Goal: Task Accomplishment & Management: Use online tool/utility

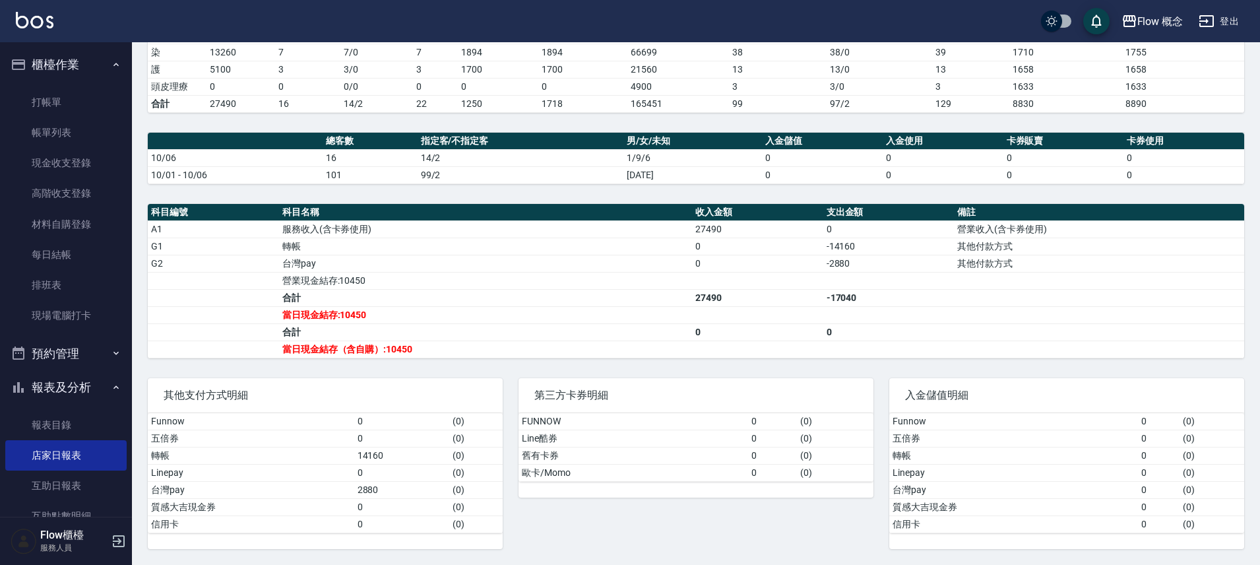
scroll to position [195, 0]
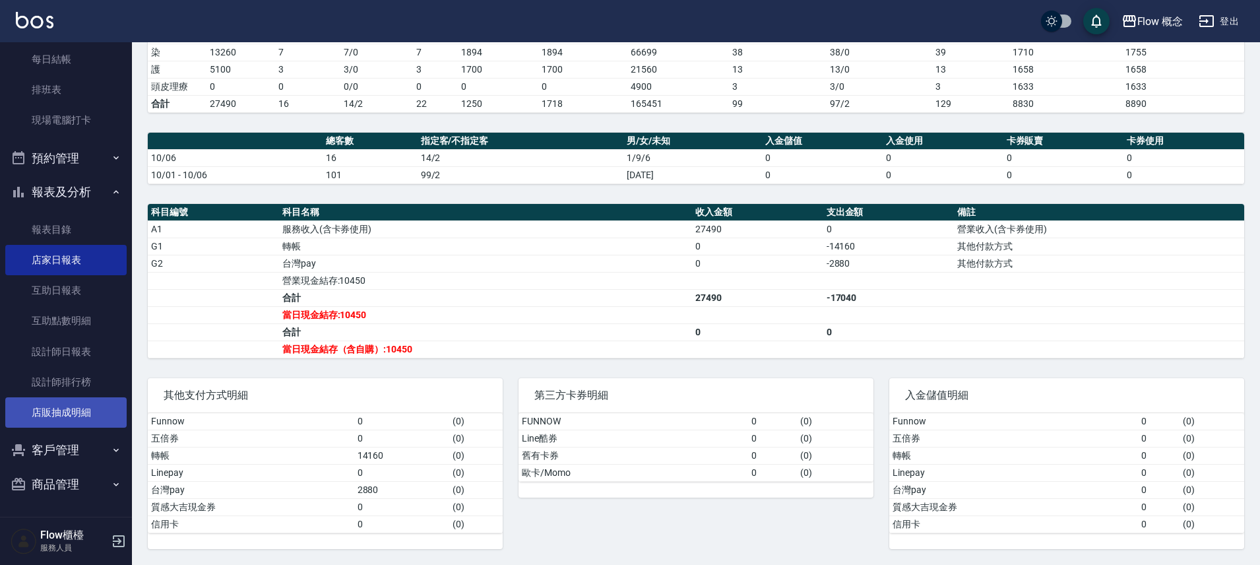
click at [105, 408] on link "店販抽成明細" at bounding box center [65, 412] width 121 height 30
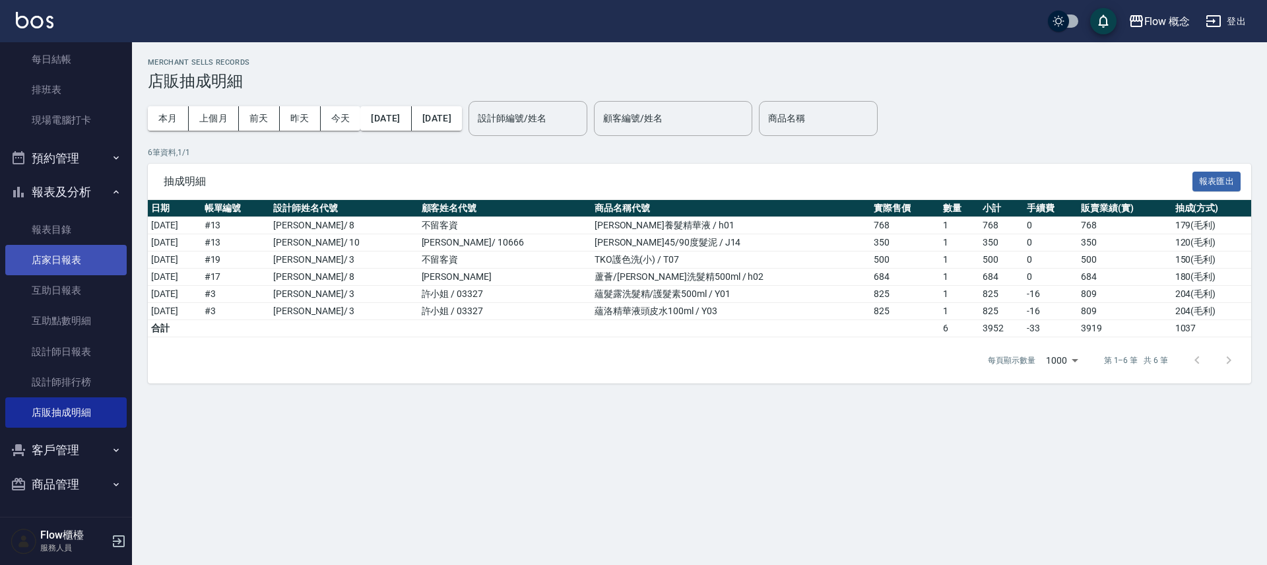
click at [50, 259] on link "店家日報表" at bounding box center [65, 260] width 121 height 30
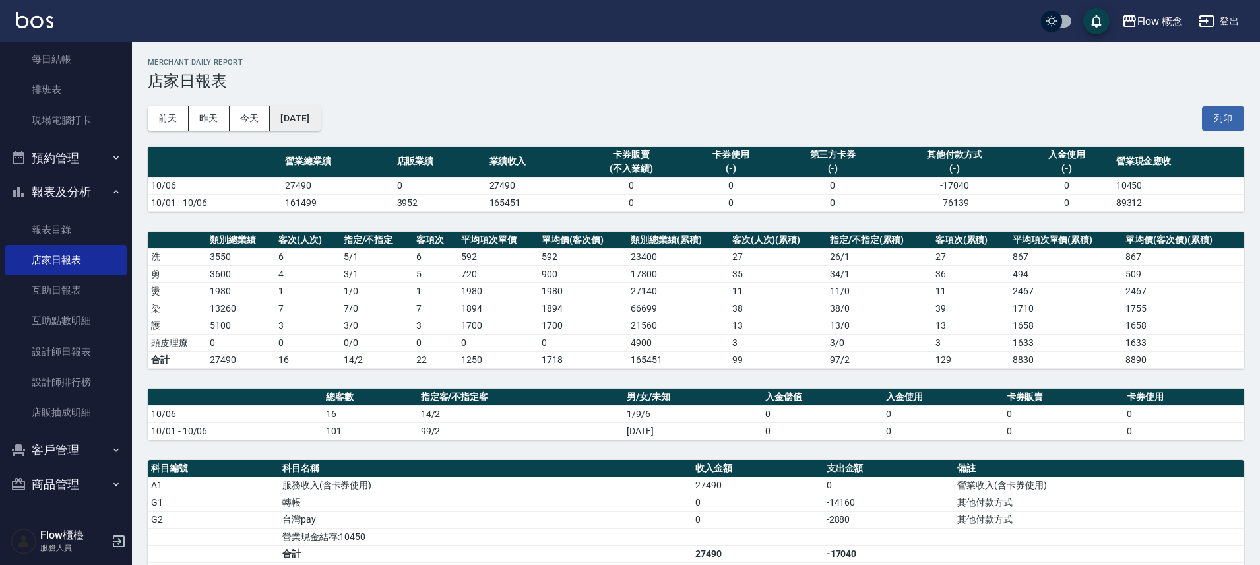
click at [320, 120] on button "[DATE]" at bounding box center [295, 118] width 50 height 24
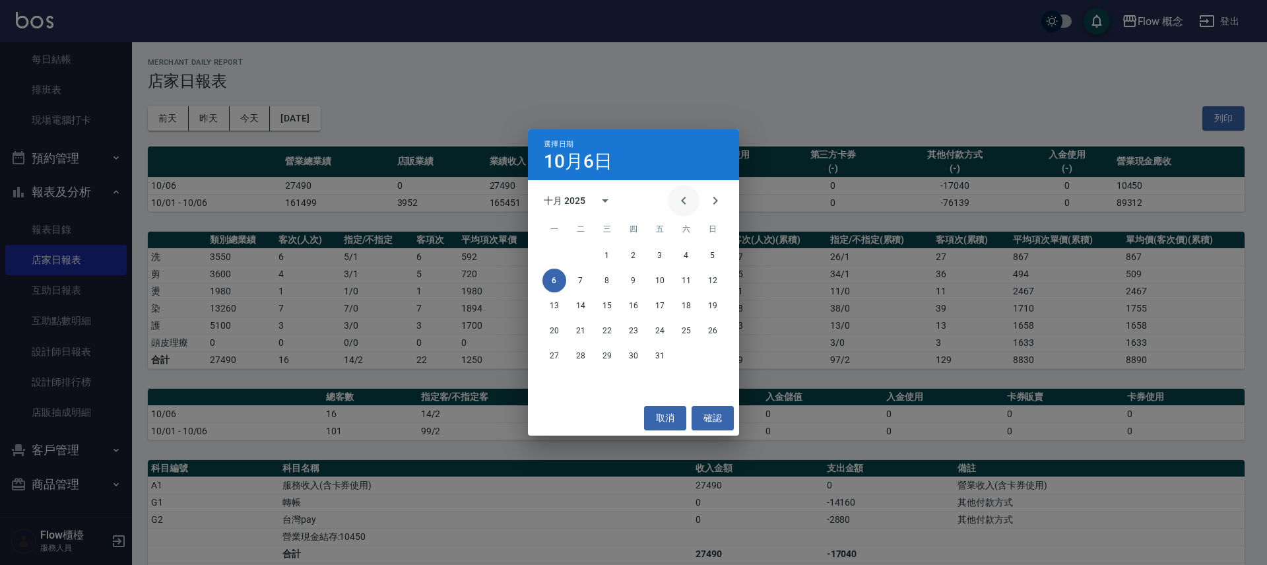
click at [685, 206] on icon "Previous month" at bounding box center [684, 201] width 16 height 16
click at [687, 257] on button "6" at bounding box center [686, 255] width 24 height 24
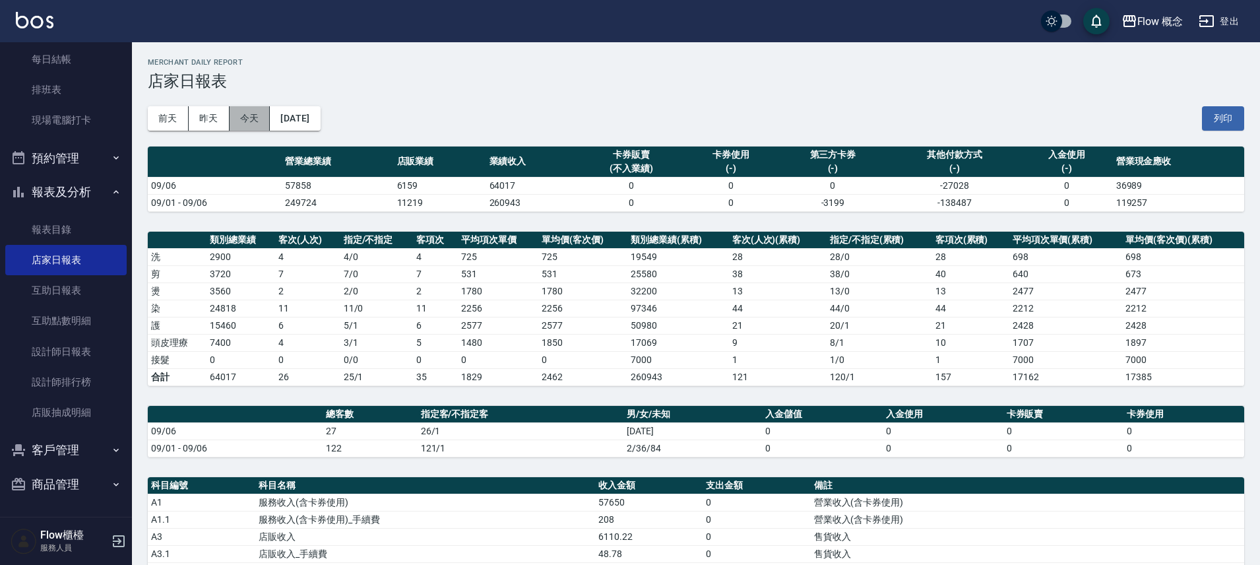
click at [245, 115] on button "今天" at bounding box center [250, 118] width 41 height 24
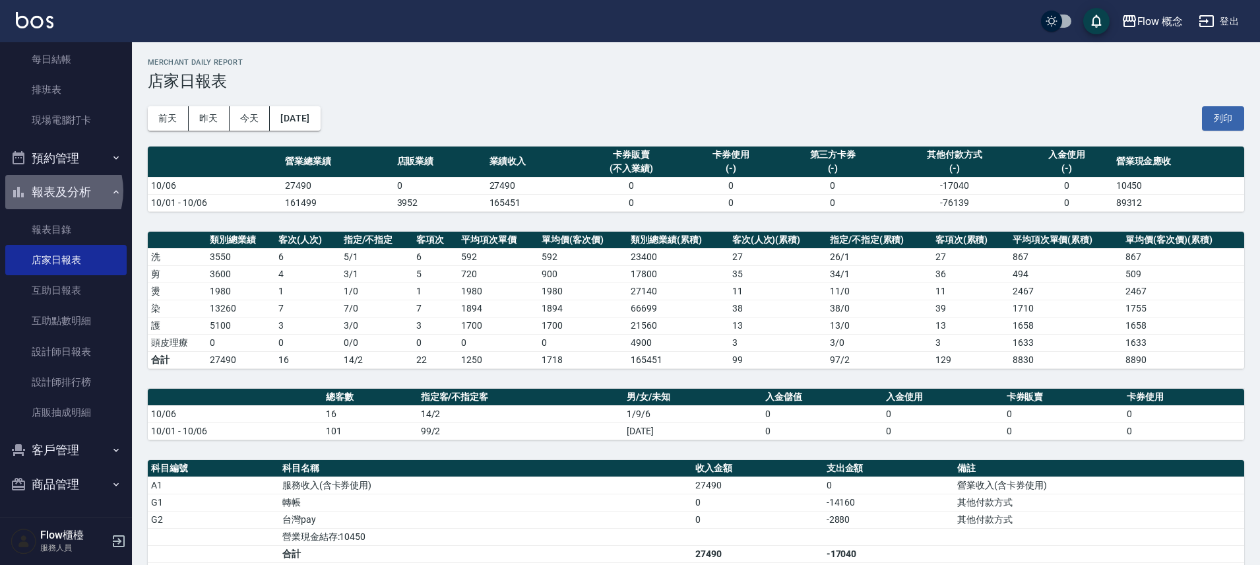
click at [50, 191] on button "報表及分析" at bounding box center [65, 192] width 121 height 34
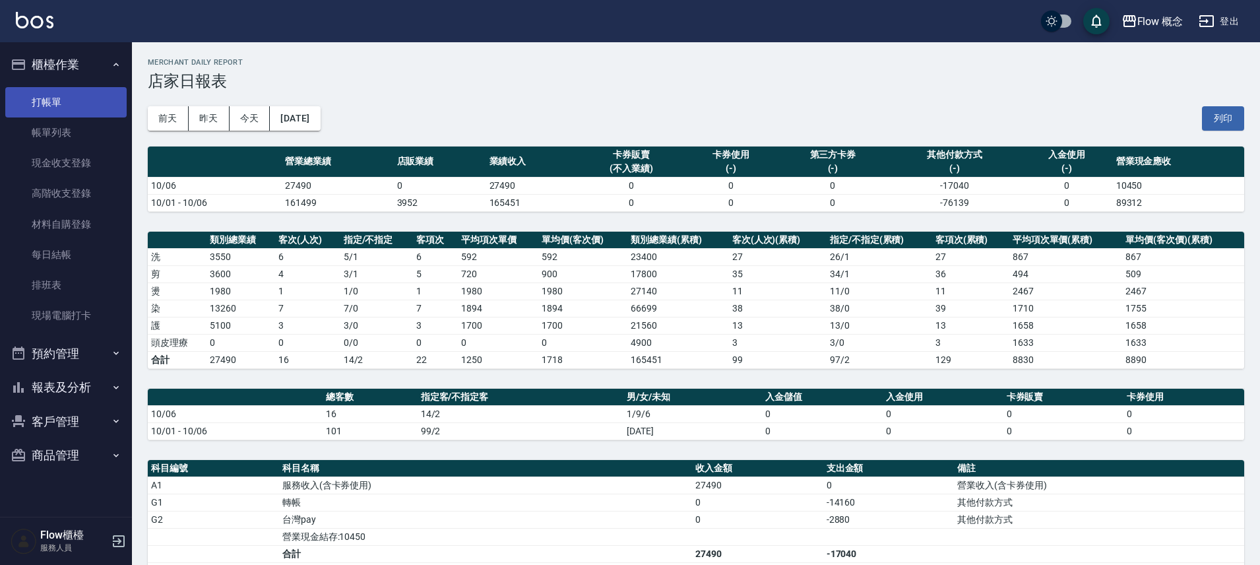
click at [72, 108] on link "打帳單" at bounding box center [65, 102] width 121 height 30
